Goal: Task Accomplishment & Management: Use online tool/utility

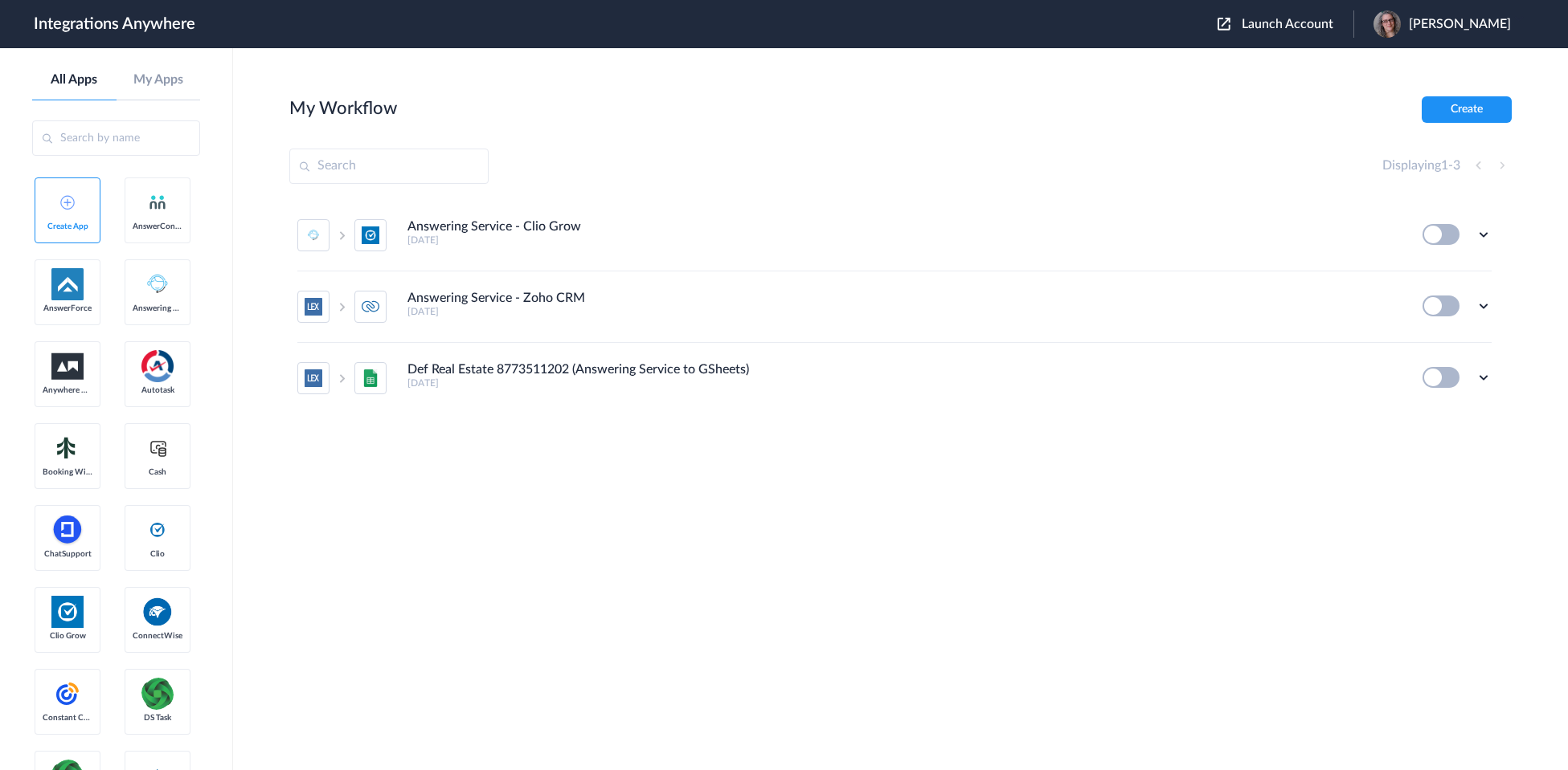
click at [1290, 24] on span "Launch Account" at bounding box center [1287, 24] width 92 height 13
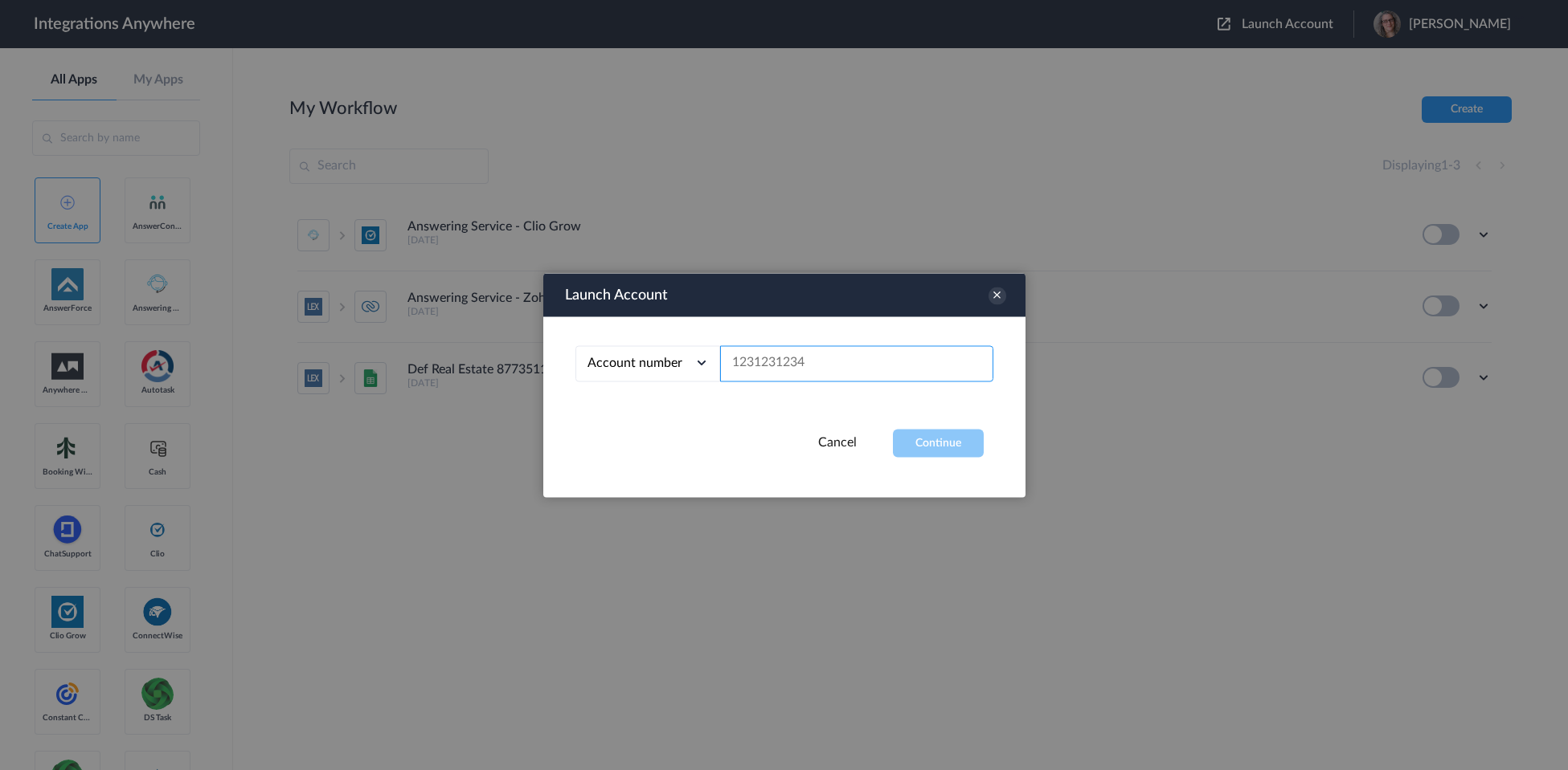
click at [813, 363] on input "text" at bounding box center [857, 364] width 273 height 36
paste input "8773511202"
type input "8773511202"
click at [935, 437] on button "Continue" at bounding box center [938, 443] width 91 height 28
